Goal: Manage account settings

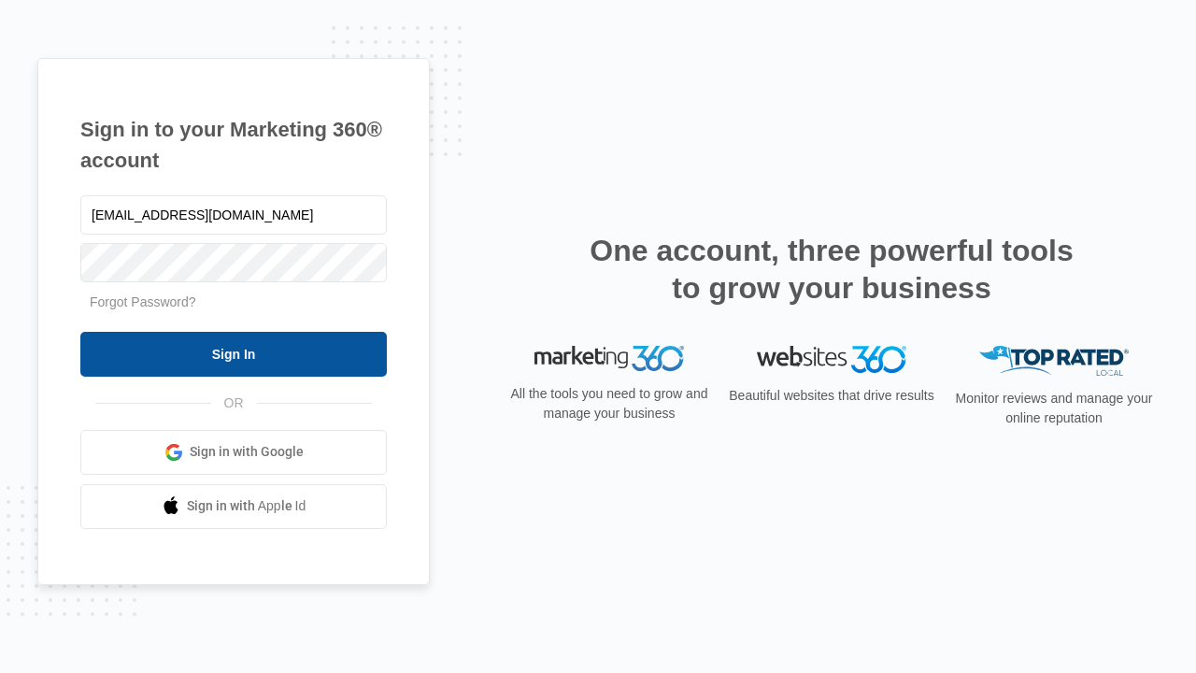
click at [234, 353] on input "Sign In" at bounding box center [233, 354] width 306 height 45
